Goal: Find specific page/section: Find specific page/section

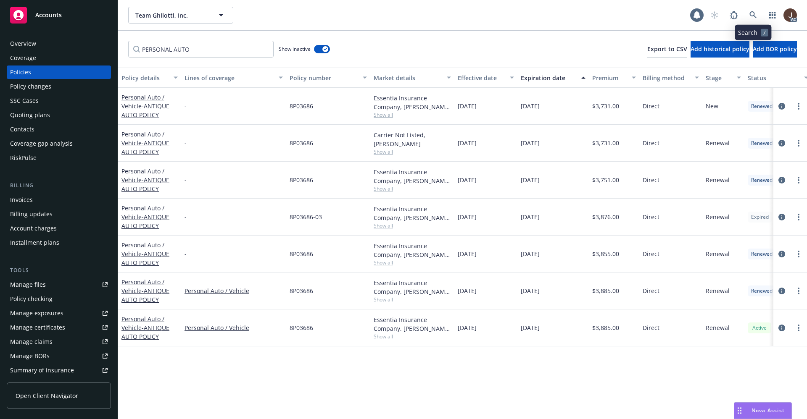
scroll to position [0, 122]
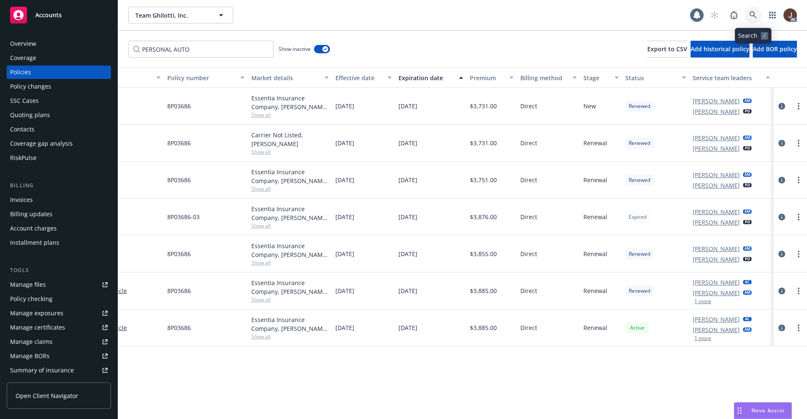
click at [752, 15] on icon at bounding box center [753, 15] width 8 height 8
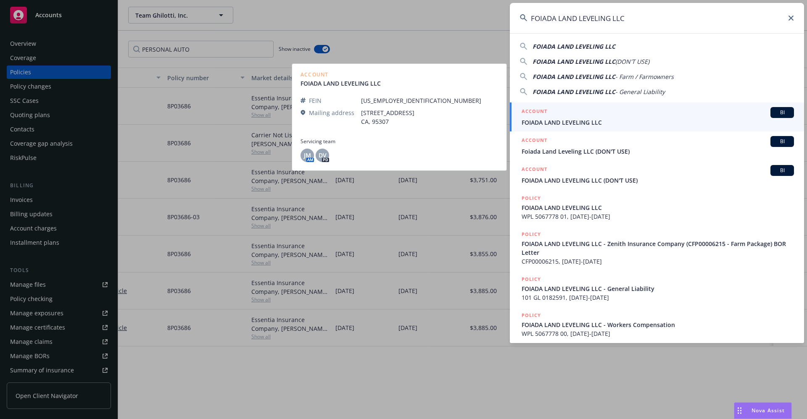
type input "FOIADA LAND LEVELING LLC"
click at [568, 121] on span "FOIADA LAND LEVELING LLC" at bounding box center [658, 122] width 272 height 9
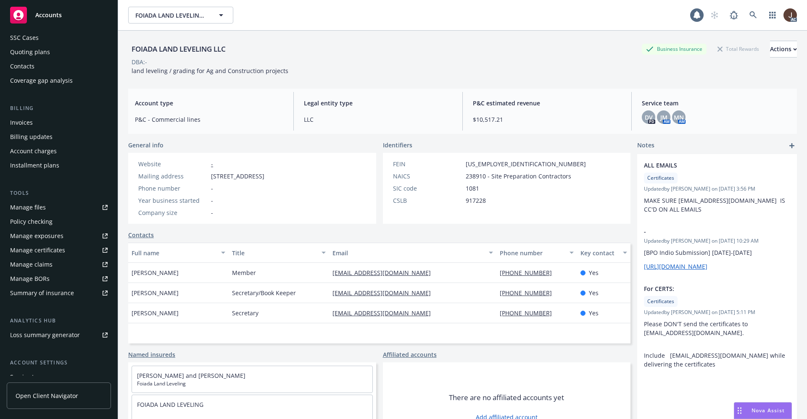
scroll to position [128, 0]
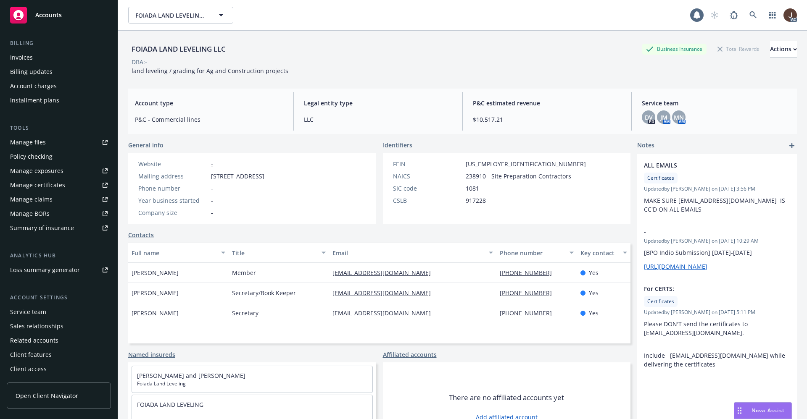
click at [28, 312] on div "Service team" at bounding box center [28, 312] width 36 height 13
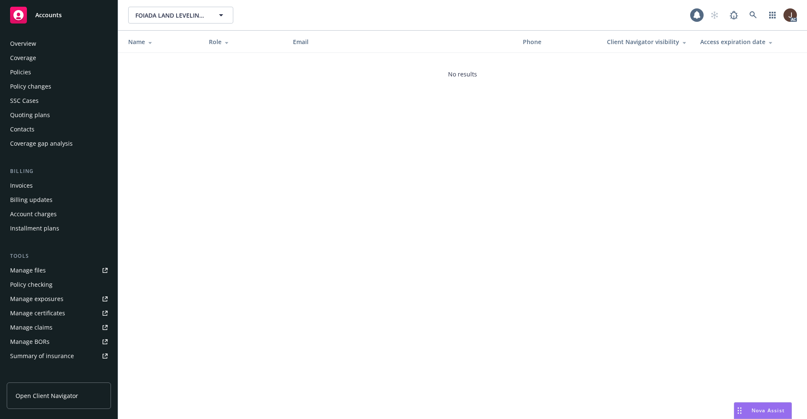
scroll to position [128, 0]
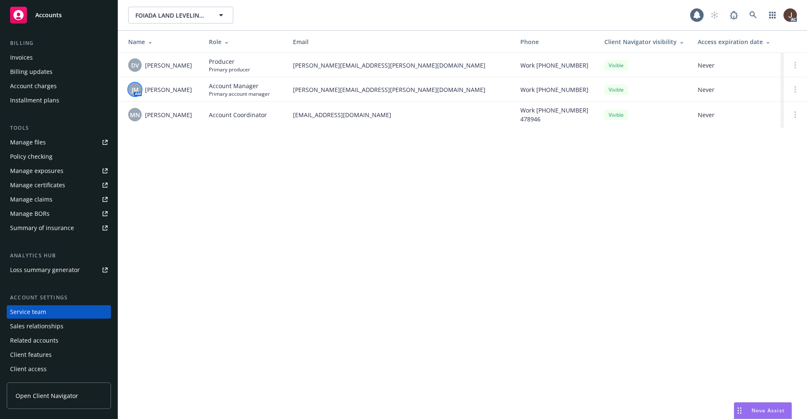
click at [137, 91] on span "JM" at bounding box center [135, 89] width 7 height 9
click at [253, 183] on div "FOIADA LAND LEVELING LLC FOIADA LAND LEVELING LLC 1 AC Name Role Email Phone Cl…" at bounding box center [462, 209] width 689 height 419
